Goal: Check status: Check status

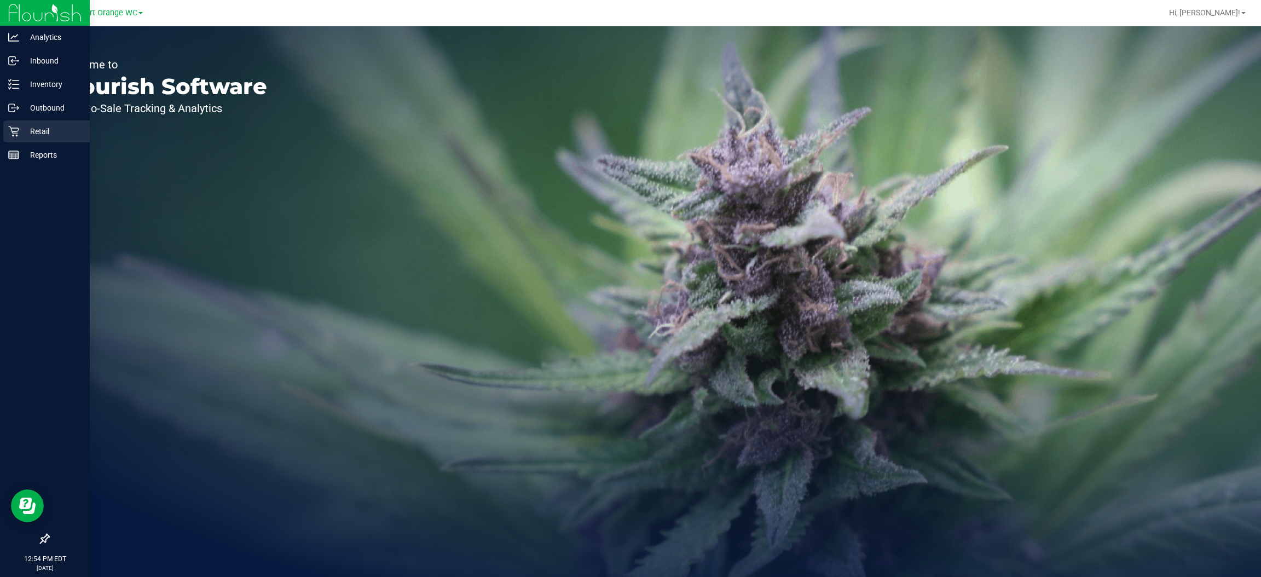
click at [45, 132] on p "Retail" at bounding box center [52, 131] width 66 height 13
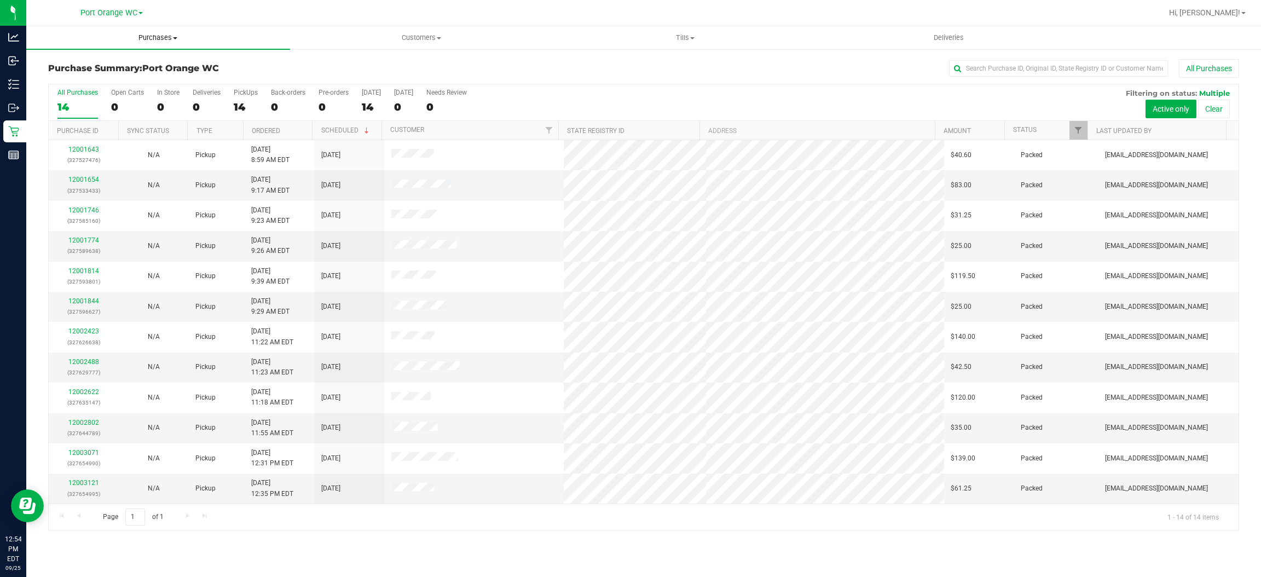
click at [163, 39] on span "Purchases" at bounding box center [158, 38] width 264 height 10
click at [60, 81] on span "Fulfillment" at bounding box center [60, 78] width 68 height 9
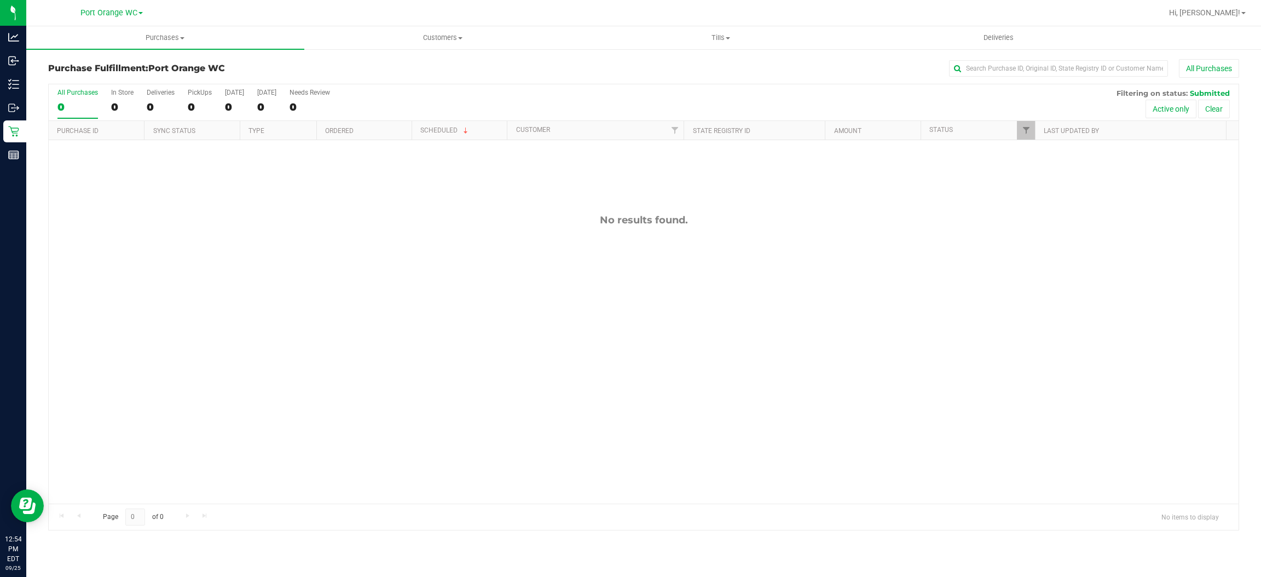
click at [329, 276] on div "No results found." at bounding box center [644, 358] width 1190 height 437
click at [168, 39] on span "Purchases" at bounding box center [165, 38] width 278 height 10
click at [1034, 67] on input "text" at bounding box center [1058, 68] width 219 height 16
type input "h"
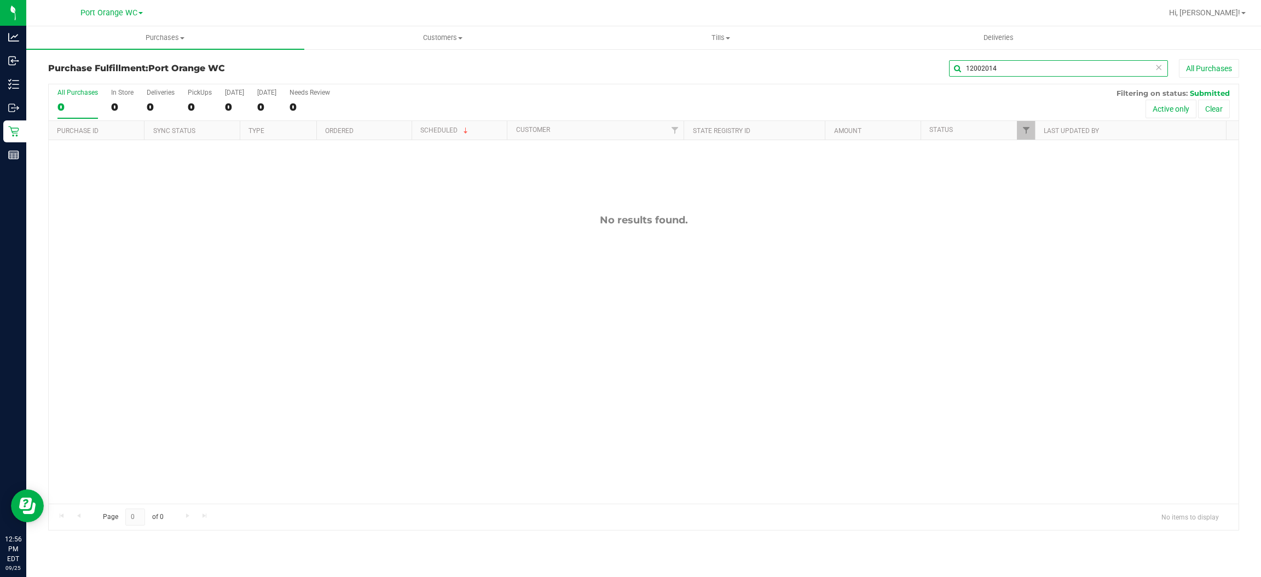
click at [999, 68] on input "12002014" at bounding box center [1058, 68] width 219 height 16
type input "12002014"
click at [249, 271] on div "No results found." at bounding box center [644, 358] width 1190 height 437
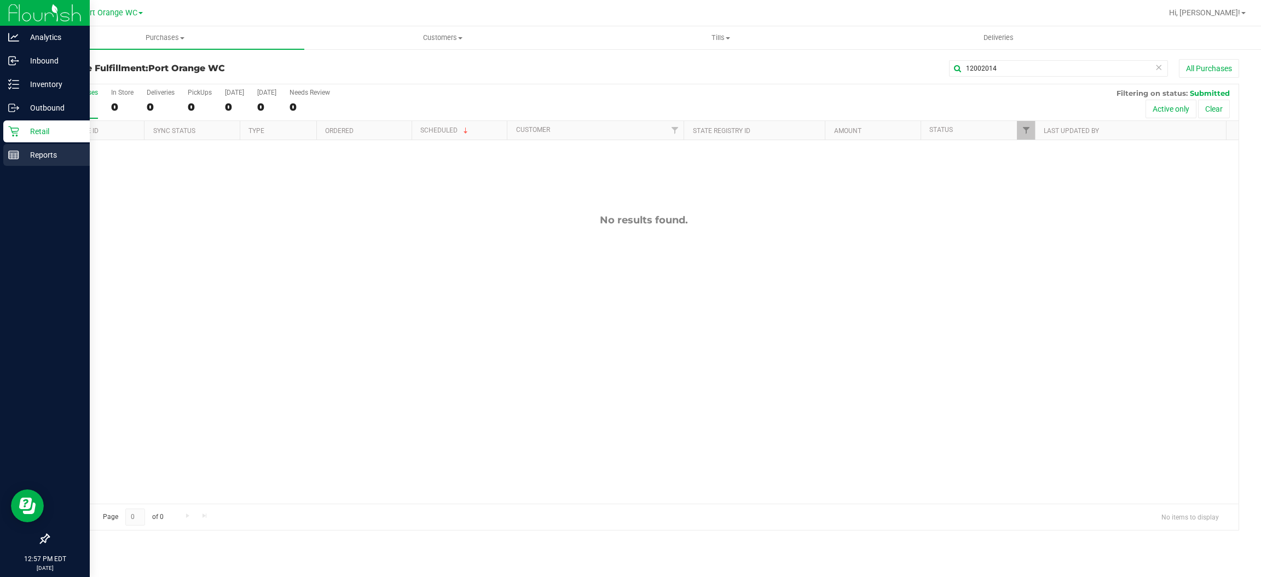
click at [44, 150] on p "Reports" at bounding box center [52, 154] width 66 height 13
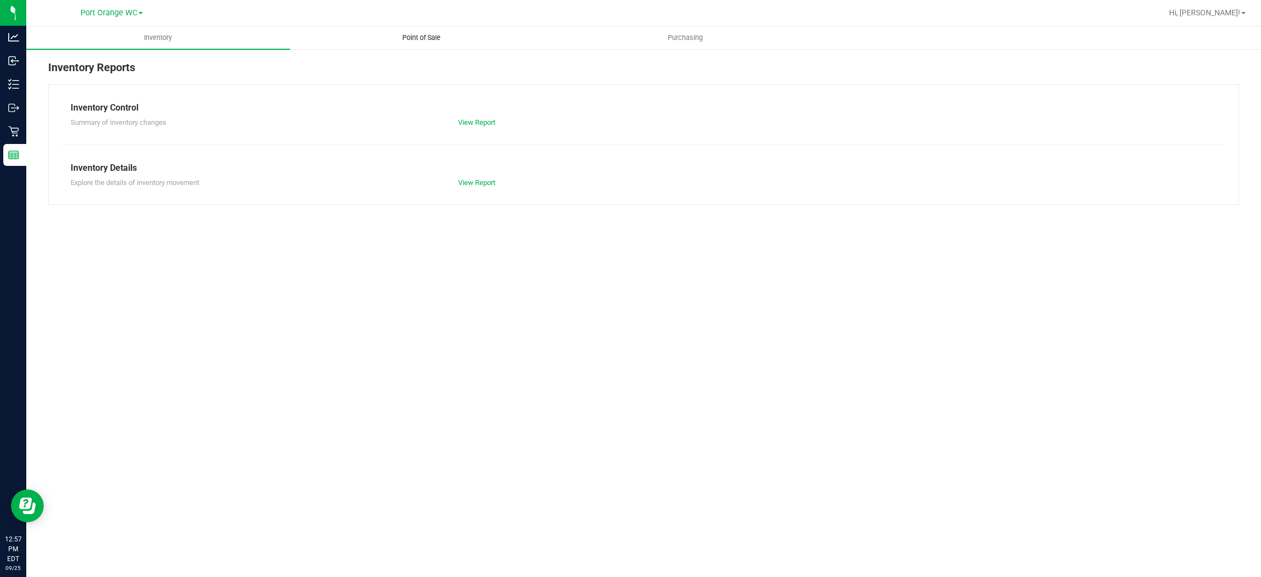
click at [433, 34] on span "Point of Sale" at bounding box center [421, 38] width 68 height 10
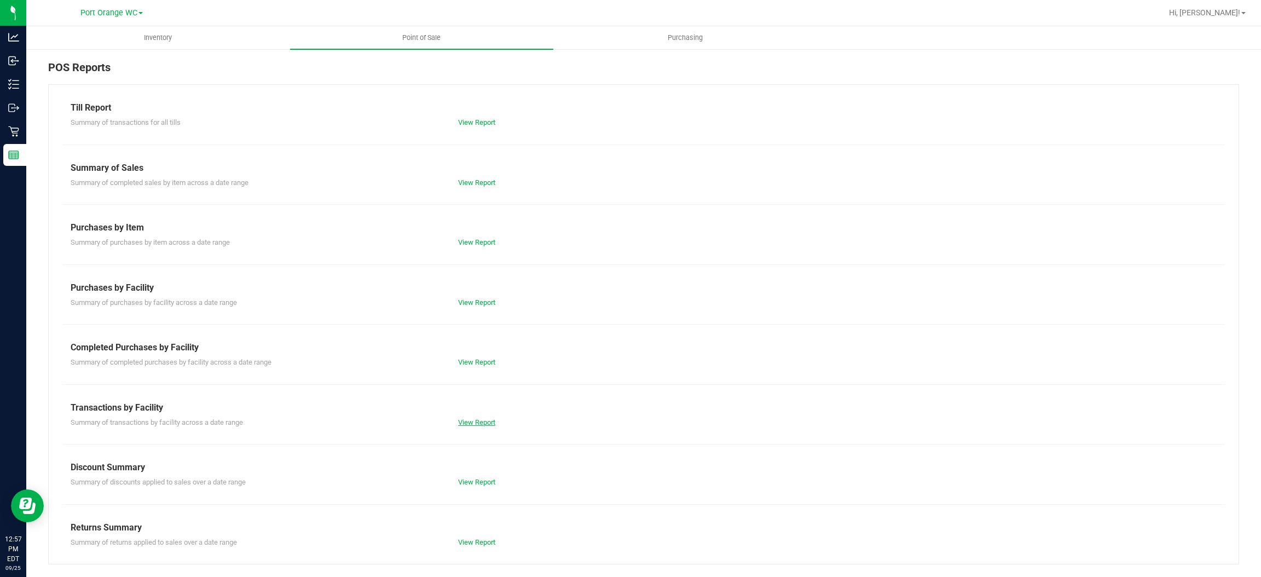
click at [481, 421] on link "View Report" at bounding box center [476, 422] width 37 height 8
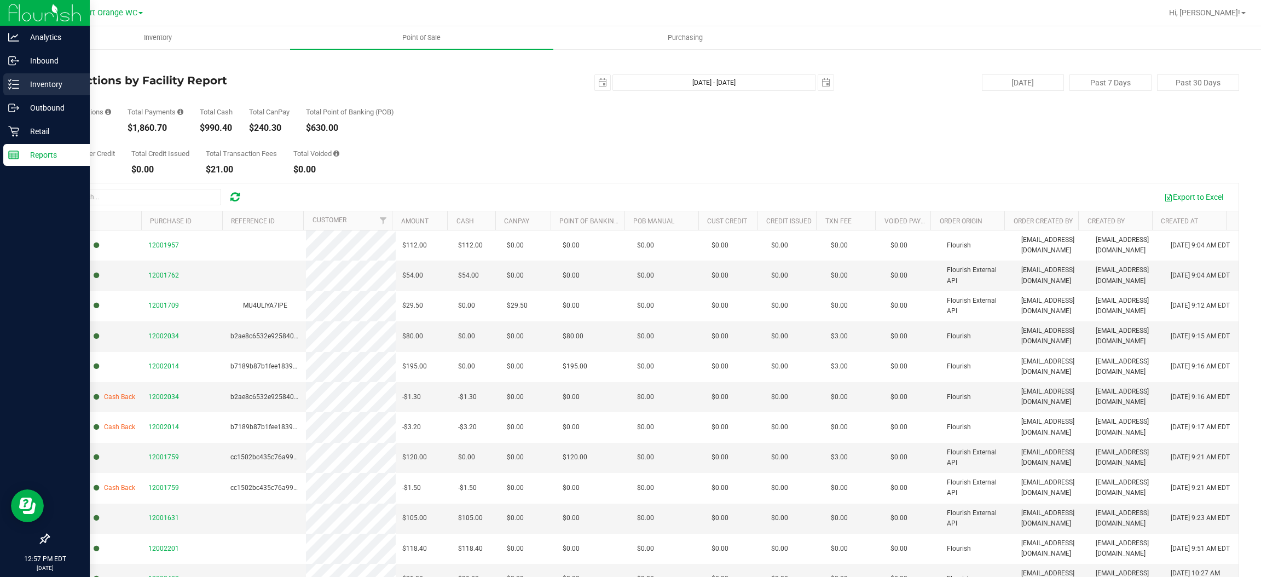
click at [35, 85] on p "Inventory" at bounding box center [52, 84] width 66 height 13
